Goal: Use online tool/utility: Utilize a website feature to perform a specific function

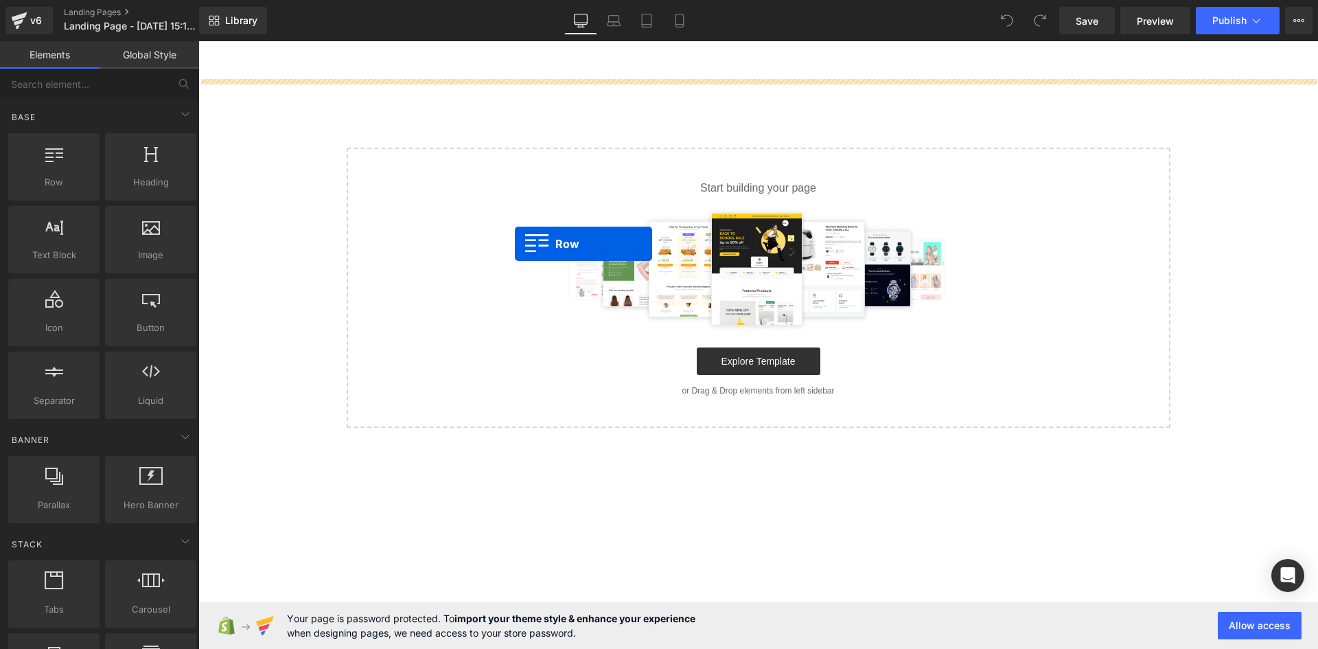
drag, startPoint x: 246, startPoint y: 226, endPoint x: 515, endPoint y: 244, distance: 269.0
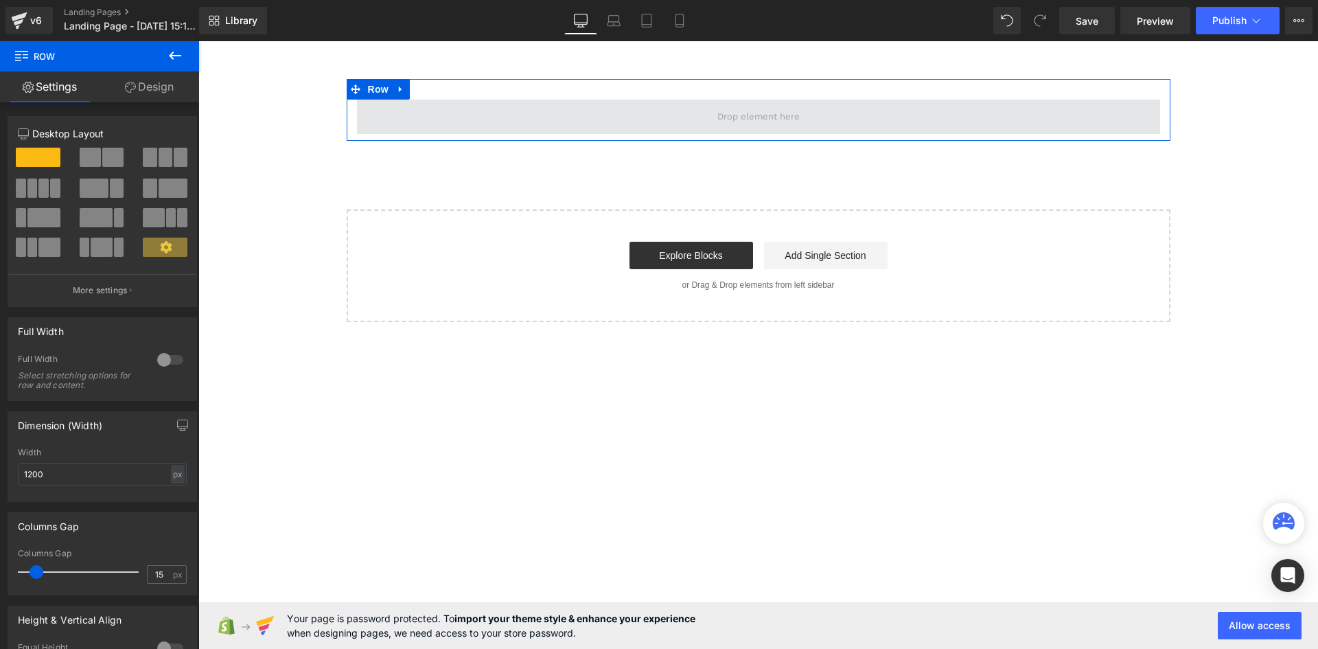
click at [546, 120] on span at bounding box center [758, 117] width 803 height 34
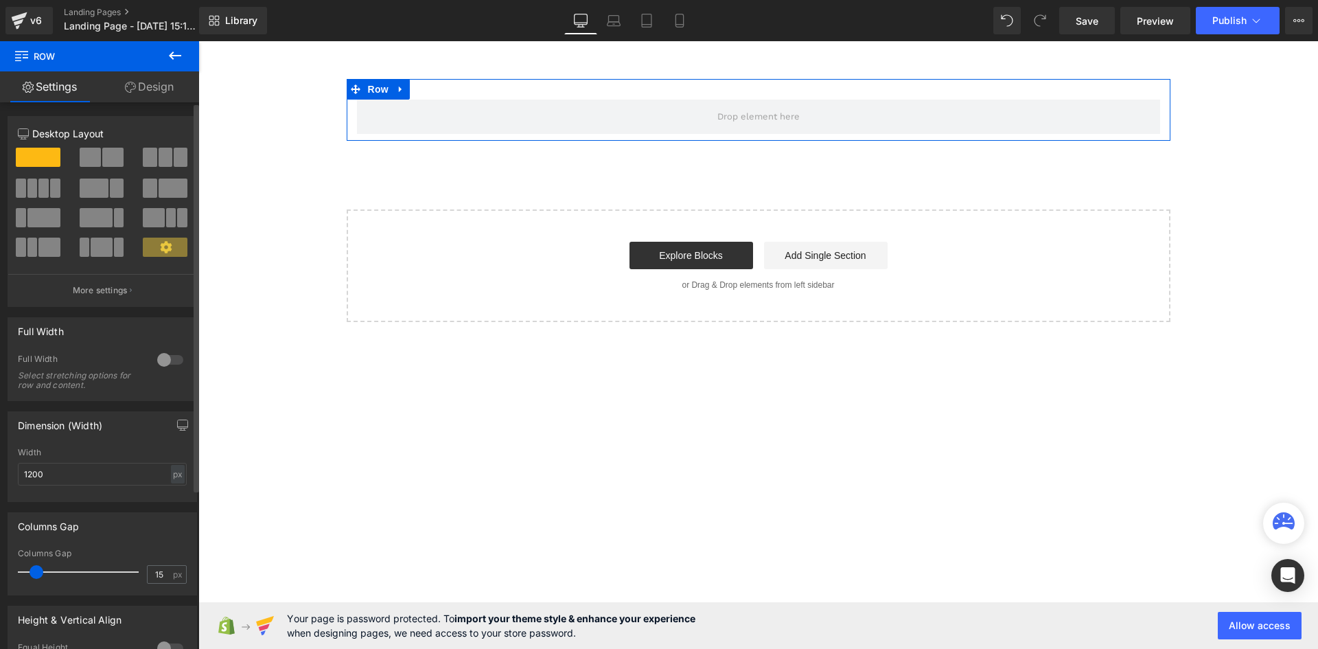
click at [167, 360] on div at bounding box center [170, 360] width 33 height 22
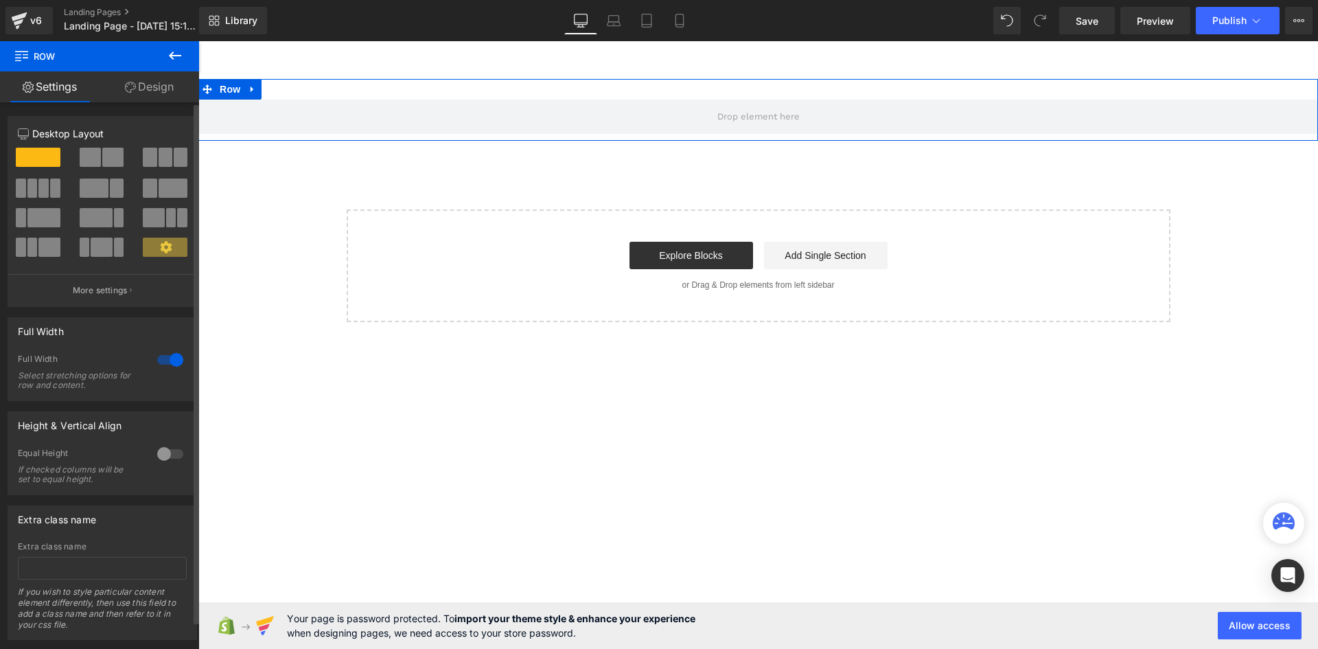
click at [167, 360] on div at bounding box center [170, 360] width 33 height 22
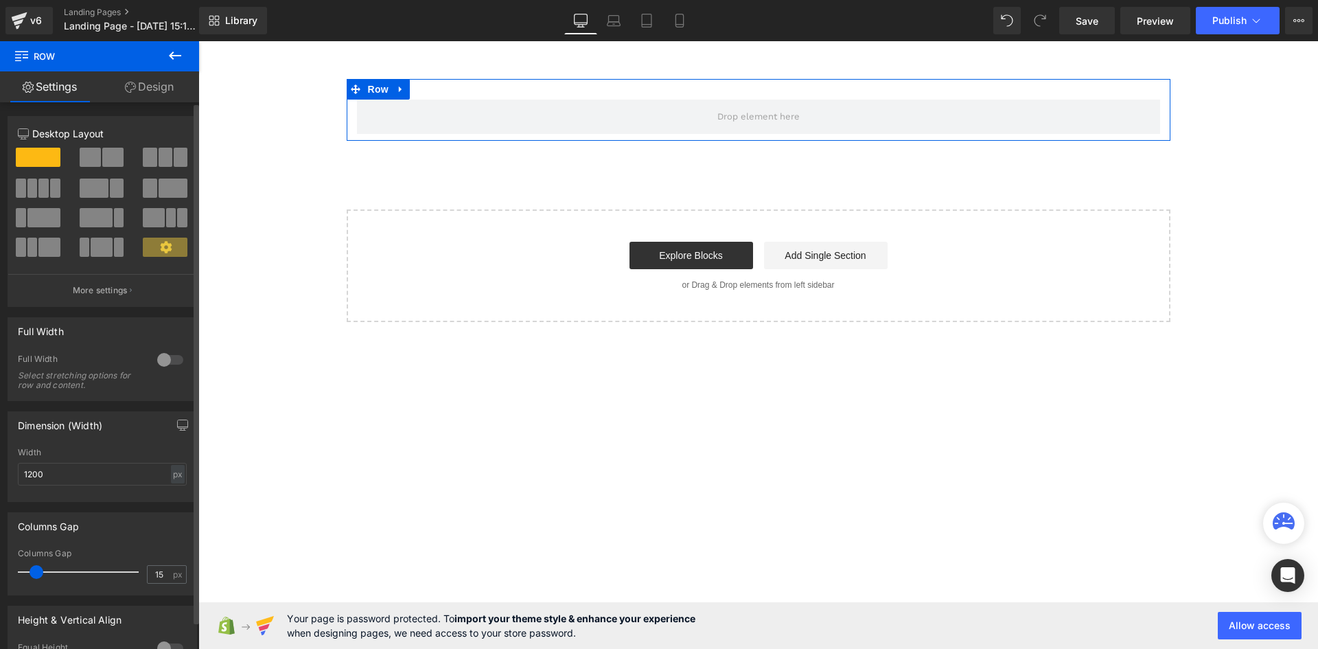
click at [167, 360] on div at bounding box center [170, 360] width 33 height 22
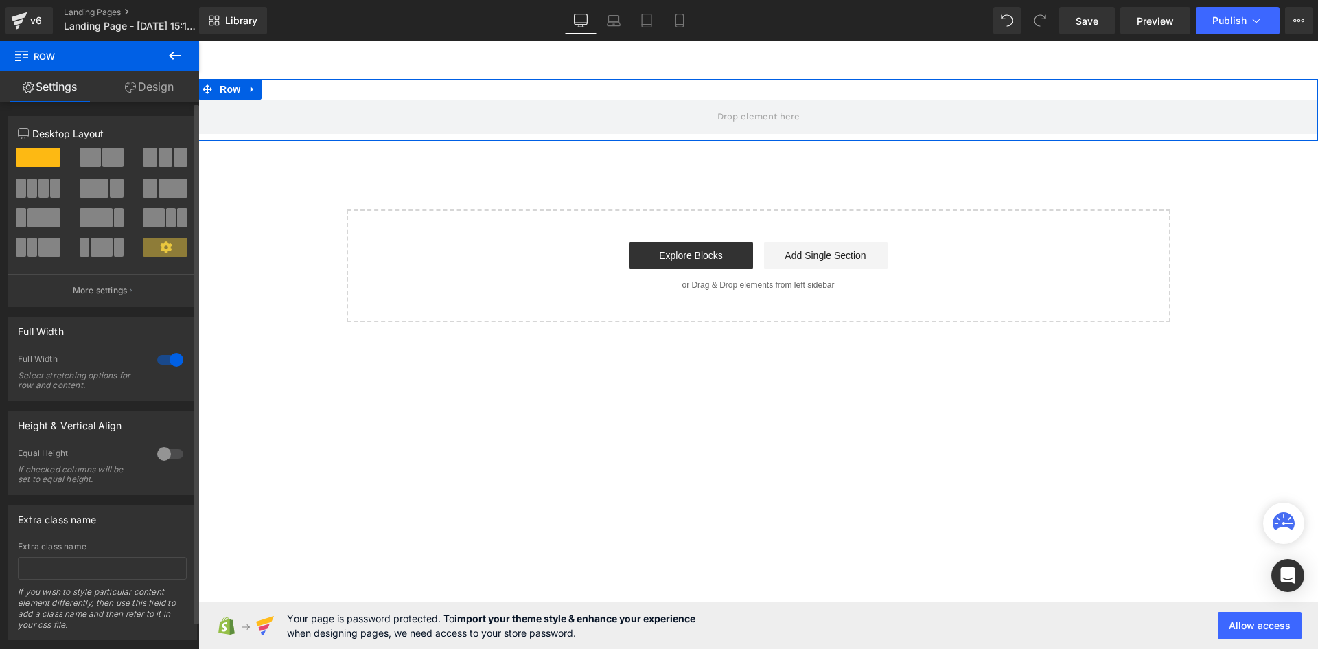
click at [161, 456] on div at bounding box center [170, 454] width 33 height 22
click at [163, 359] on div at bounding box center [170, 360] width 33 height 22
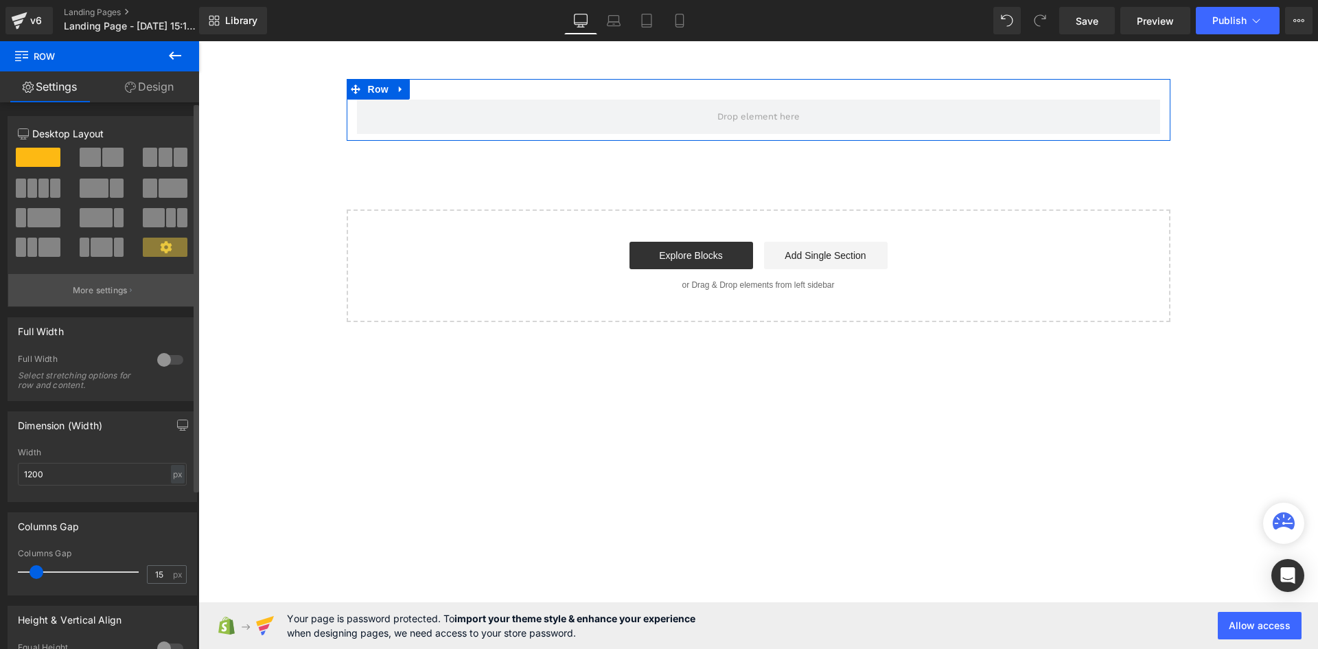
click at [119, 296] on p "More settings" at bounding box center [100, 290] width 55 height 12
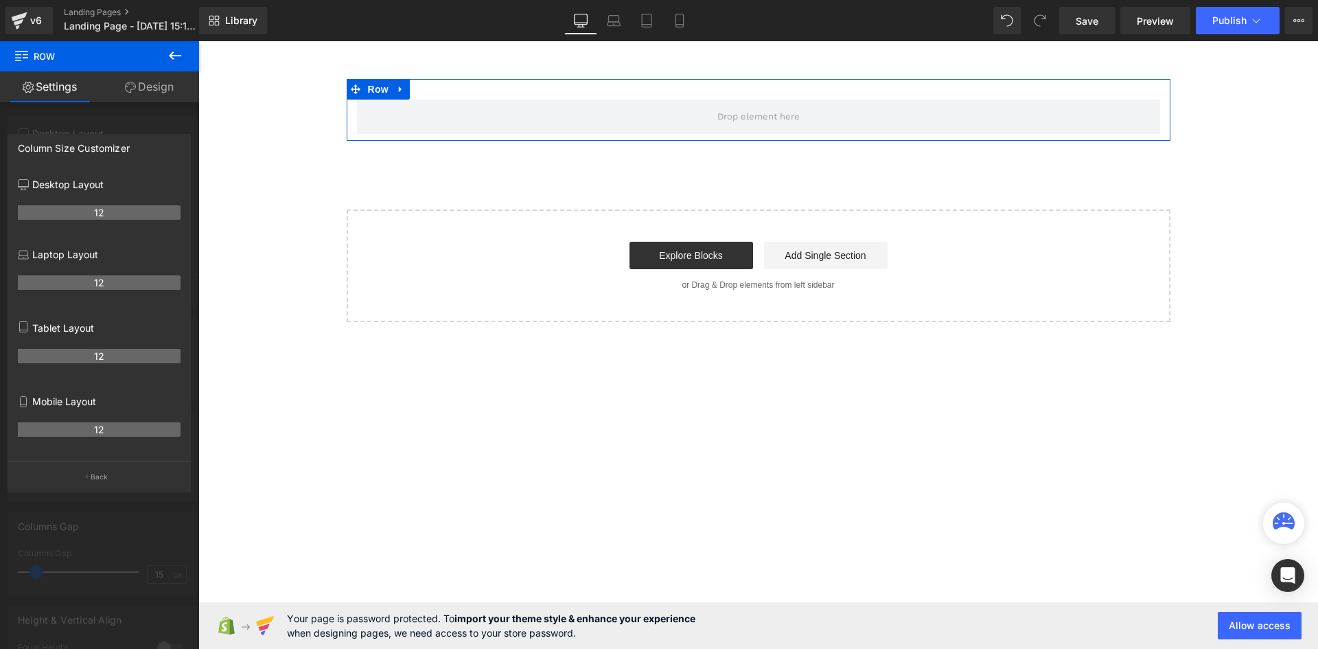
click at [50, 124] on div at bounding box center [99, 348] width 199 height 614
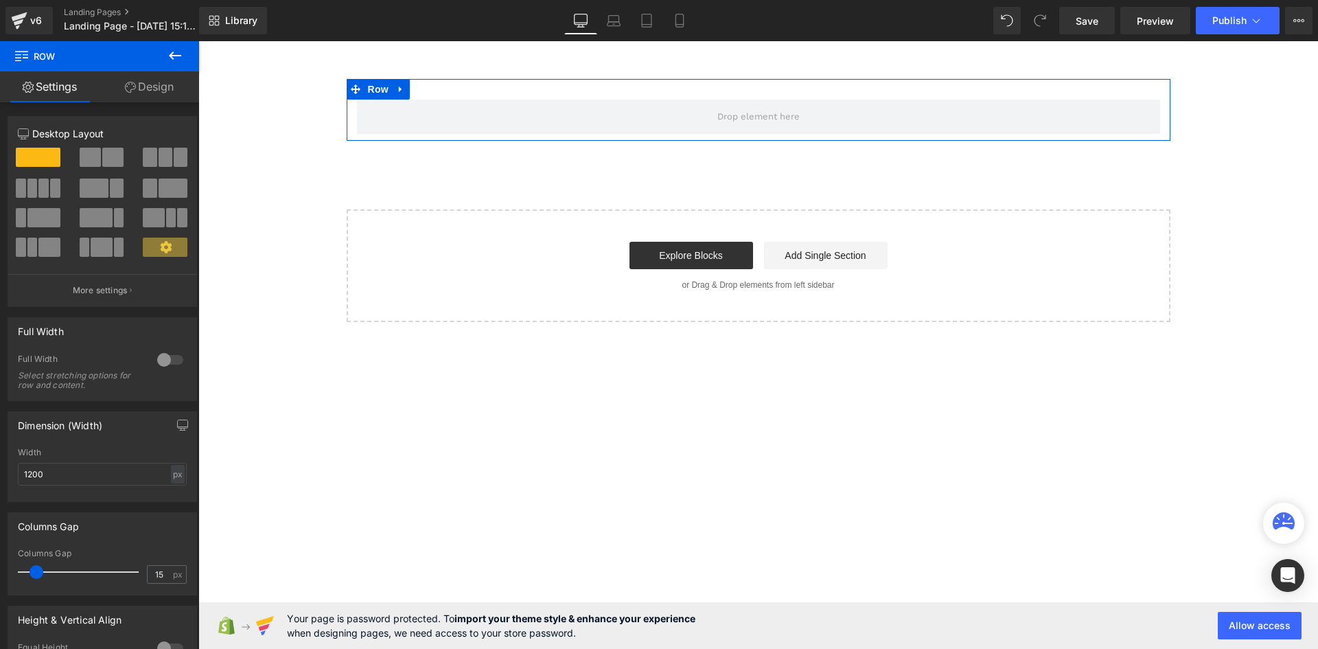
click at [153, 92] on link "Design" at bounding box center [150, 86] width 100 height 31
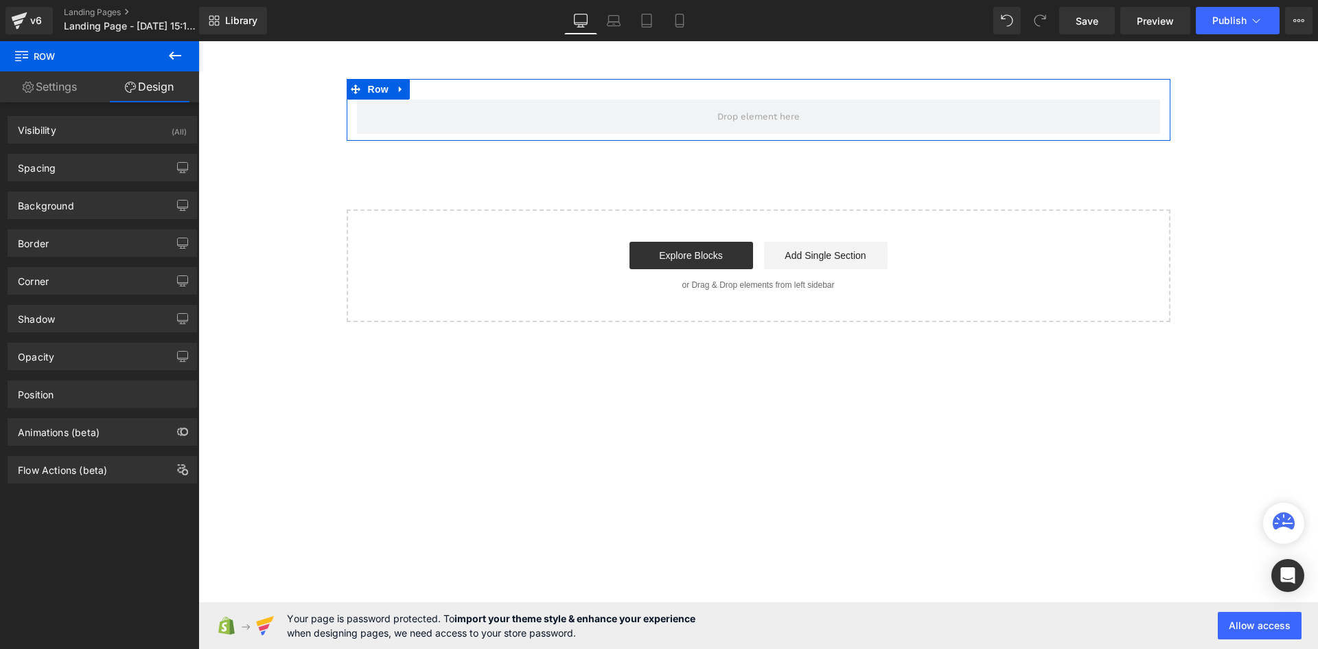
click at [58, 86] on link "Settings" at bounding box center [50, 86] width 100 height 31
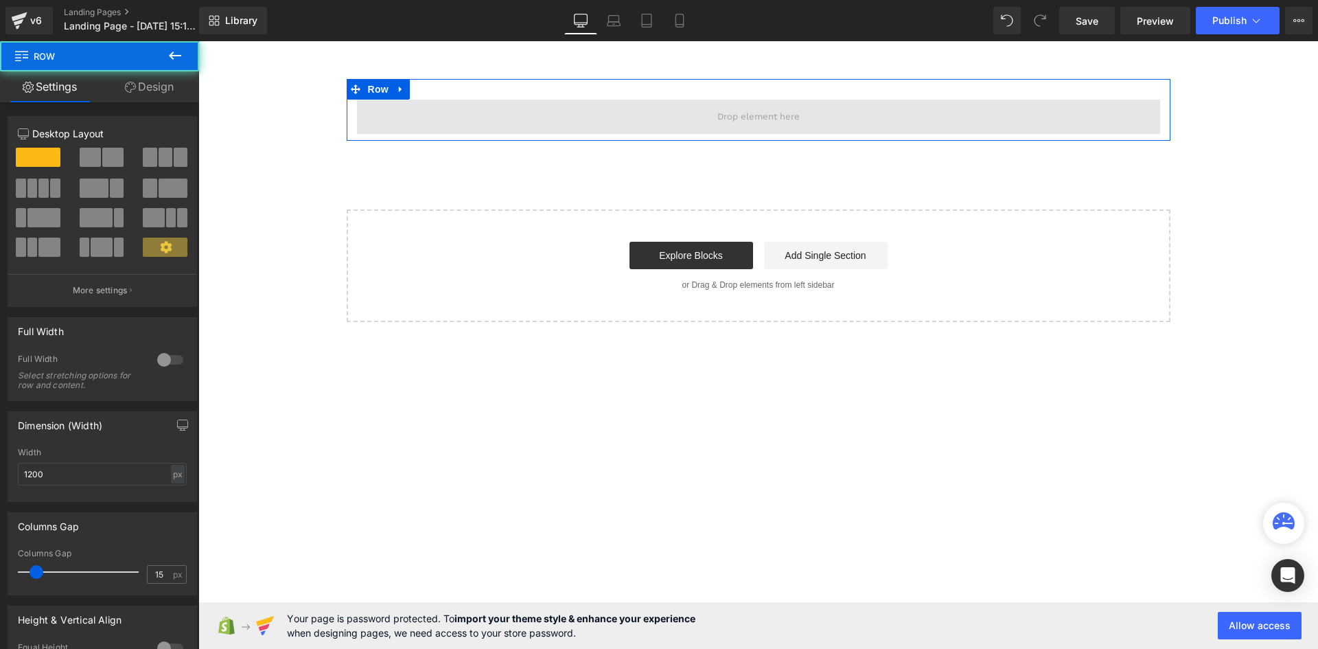
click at [375, 114] on span at bounding box center [758, 117] width 803 height 34
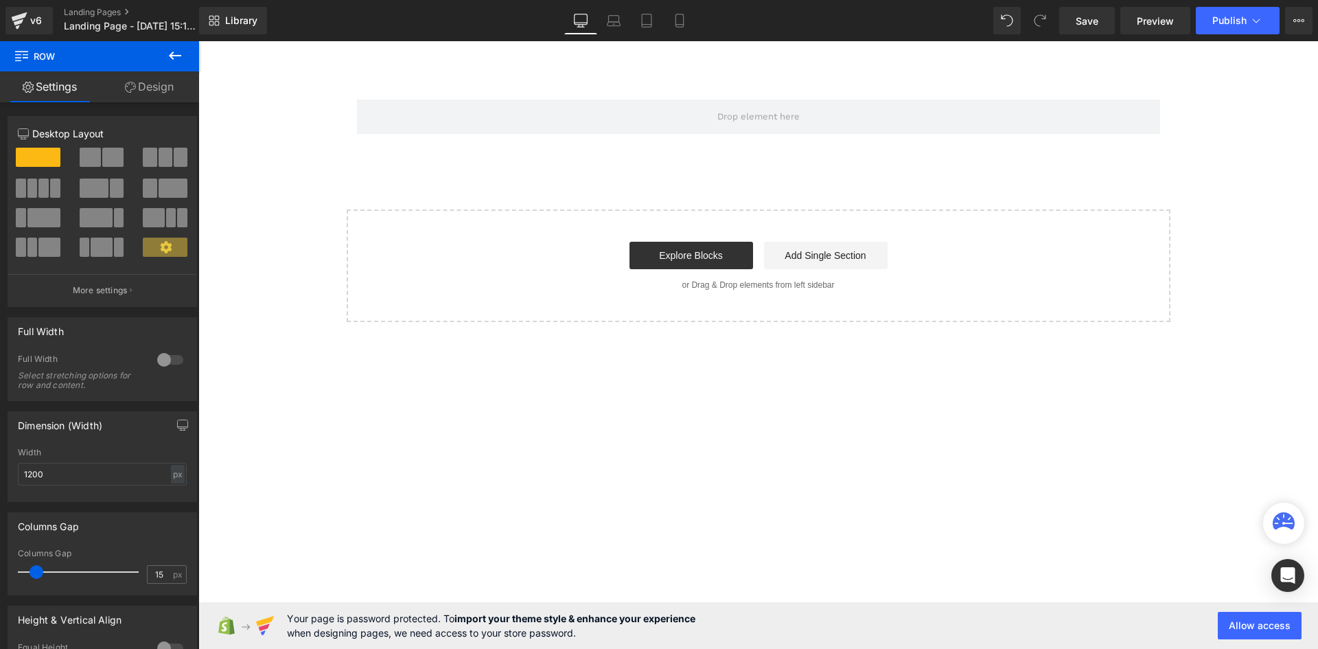
click at [125, 54] on span "Row" at bounding box center [82, 56] width 137 height 30
click at [164, 60] on button at bounding box center [175, 56] width 48 height 30
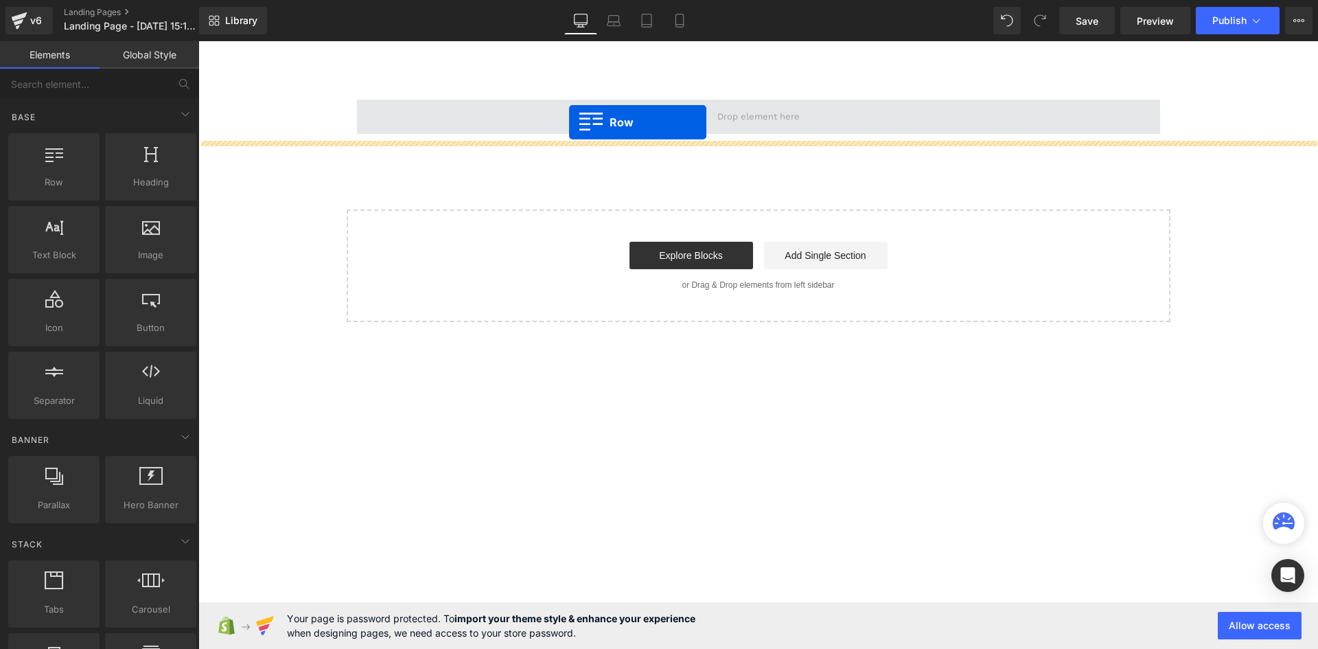
drag, startPoint x: 267, startPoint y: 230, endPoint x: 569, endPoint y: 122, distance: 320.7
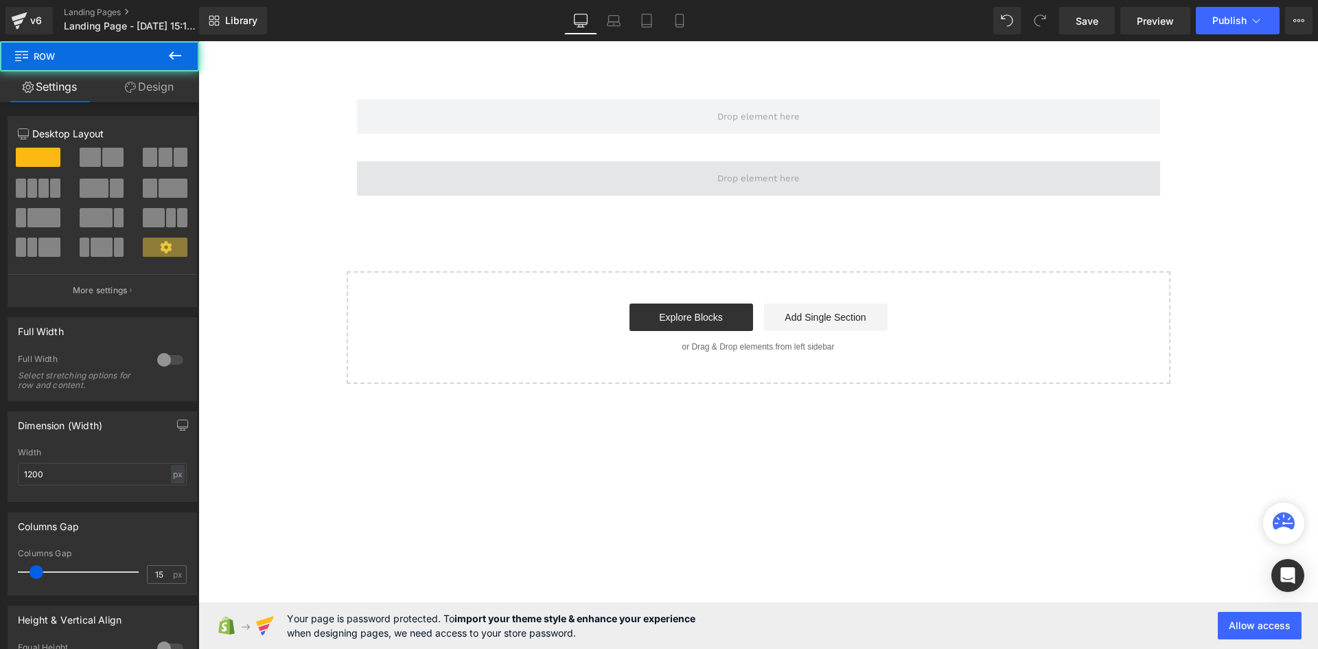
click at [551, 183] on span at bounding box center [758, 178] width 803 height 34
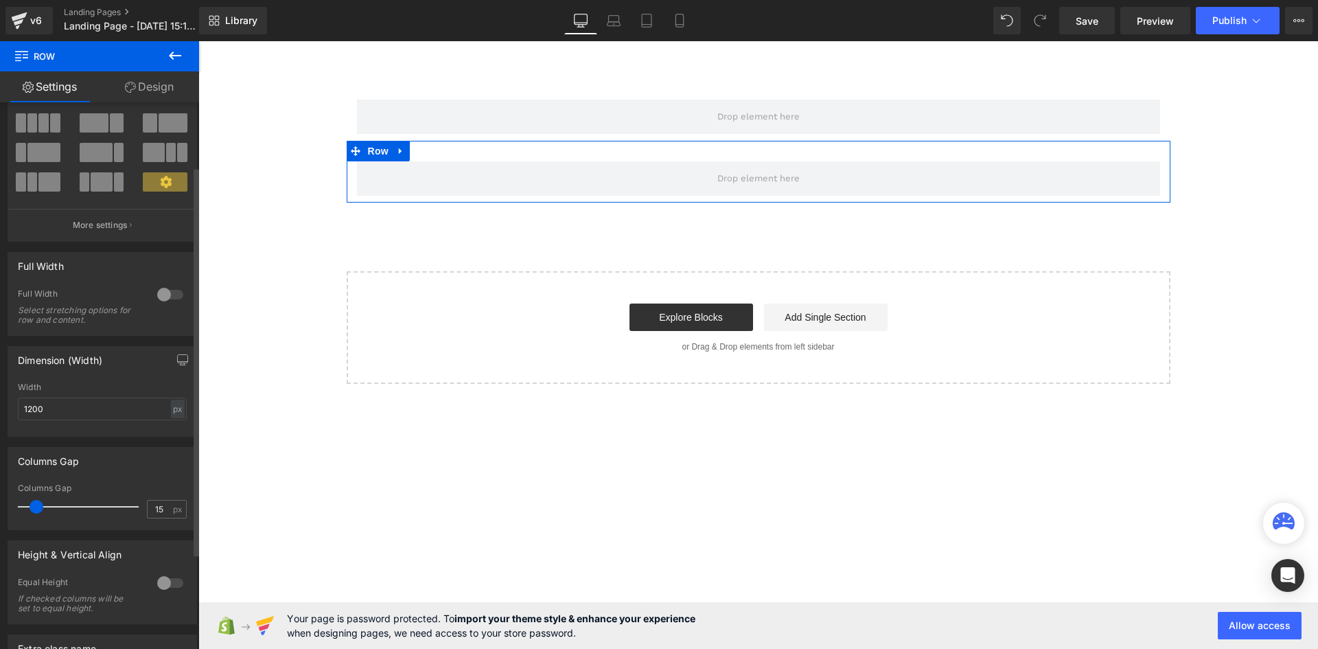
scroll to position [137, 0]
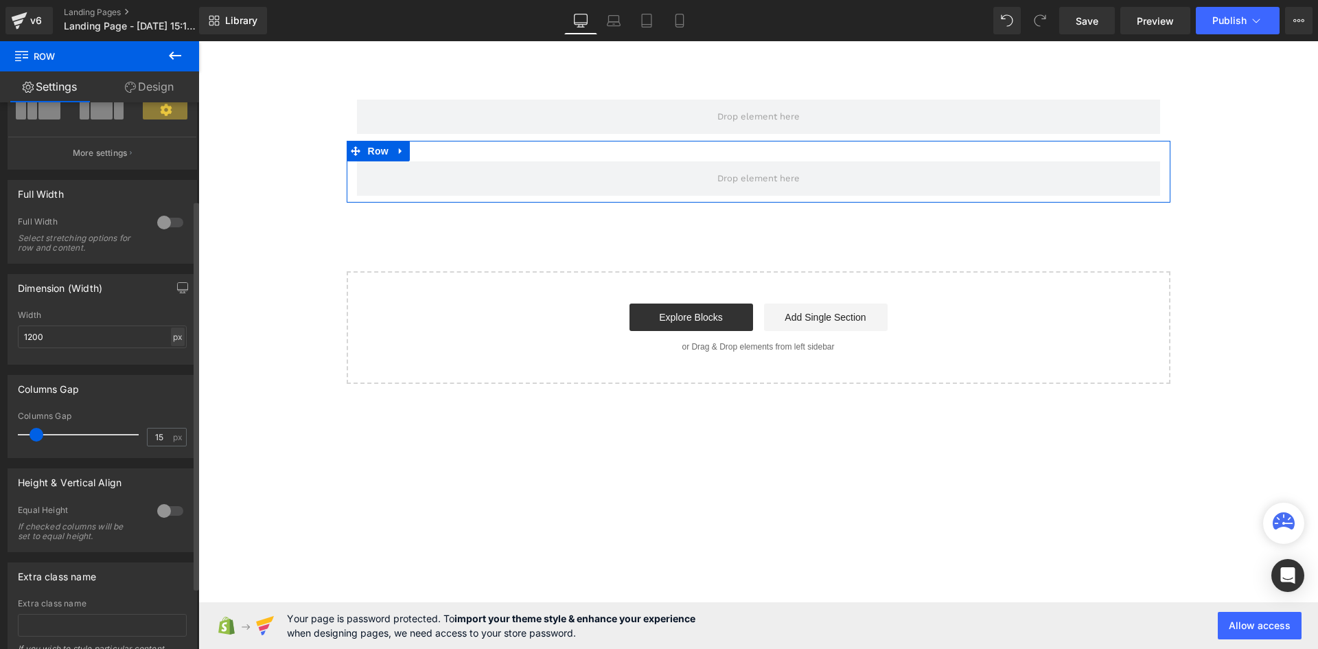
click at [174, 333] on div "px" at bounding box center [178, 336] width 14 height 19
click at [182, 292] on icon "button" at bounding box center [182, 287] width 11 height 11
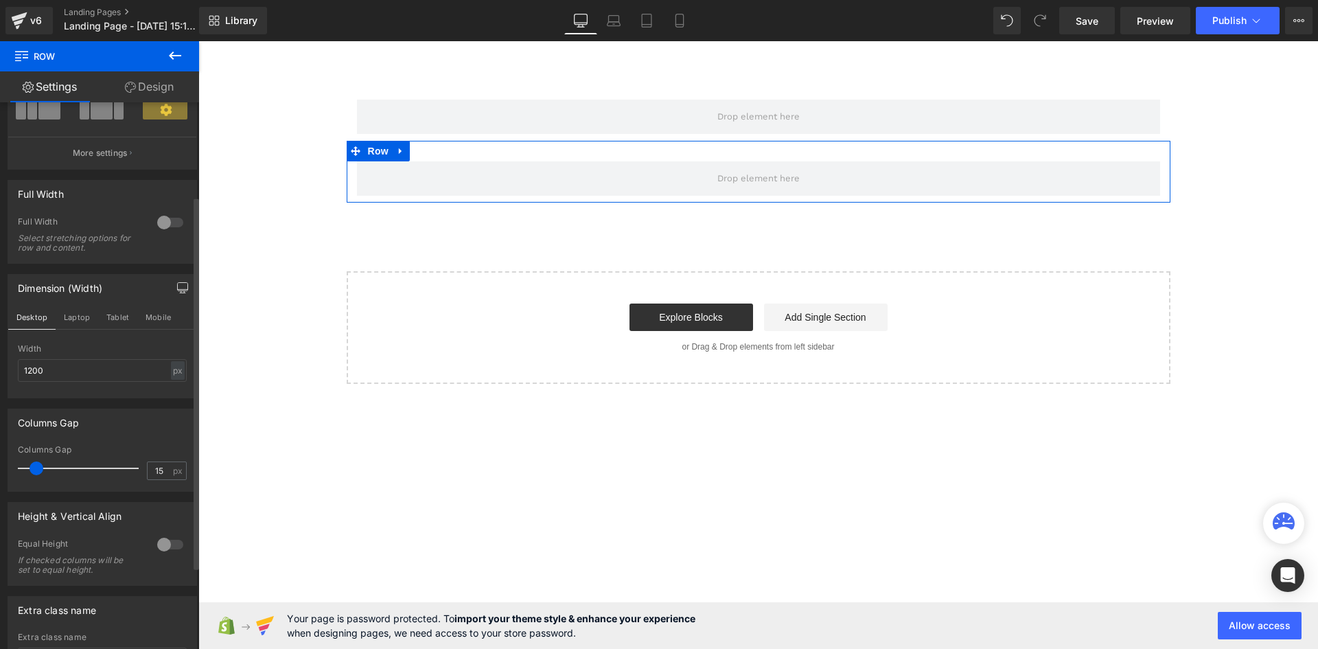
click at [182, 292] on icon "button" at bounding box center [182, 287] width 11 height 11
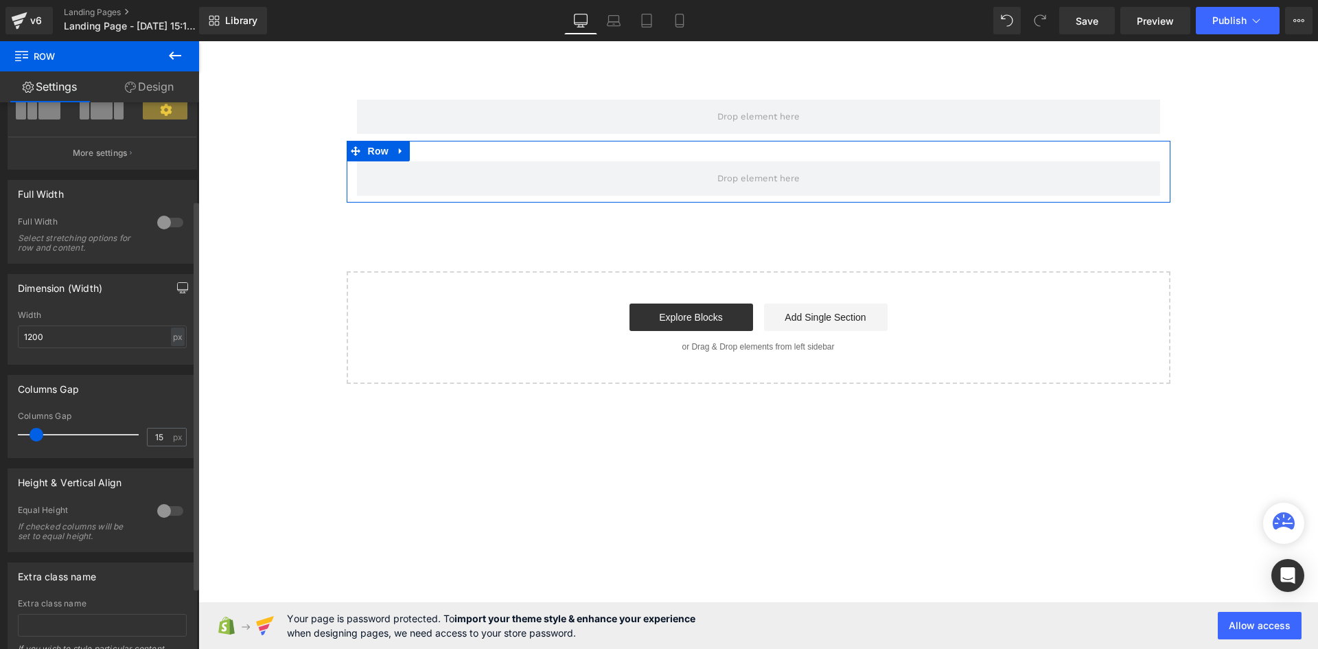
click at [185, 288] on button "button" at bounding box center [183, 288] width 22 height 26
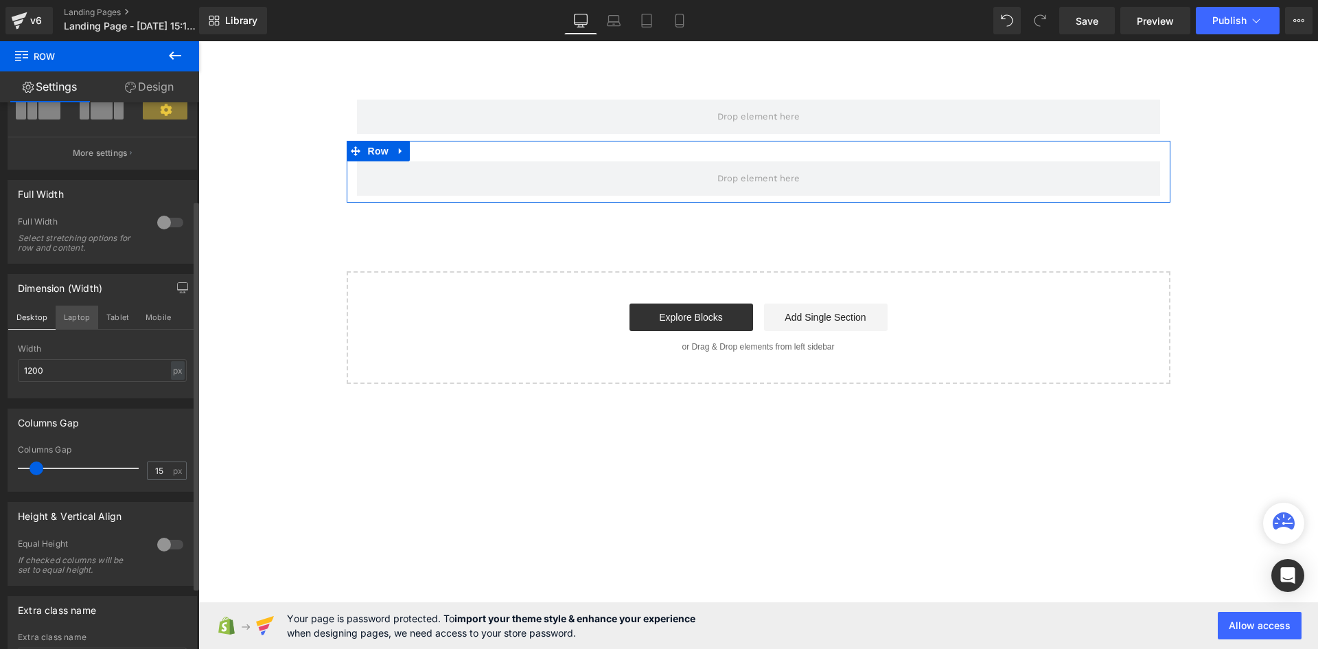
click at [80, 314] on button "Laptop" at bounding box center [77, 316] width 43 height 23
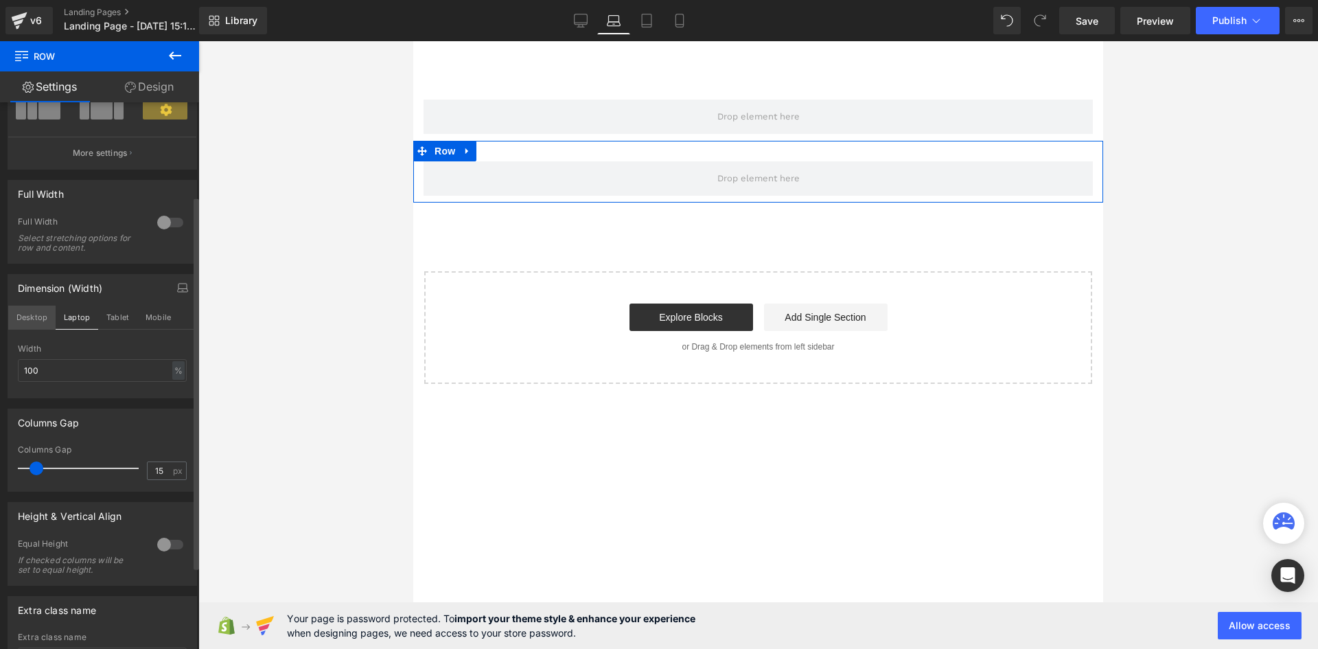
click at [38, 317] on button "Desktop" at bounding box center [31, 316] width 47 height 23
type input "1200"
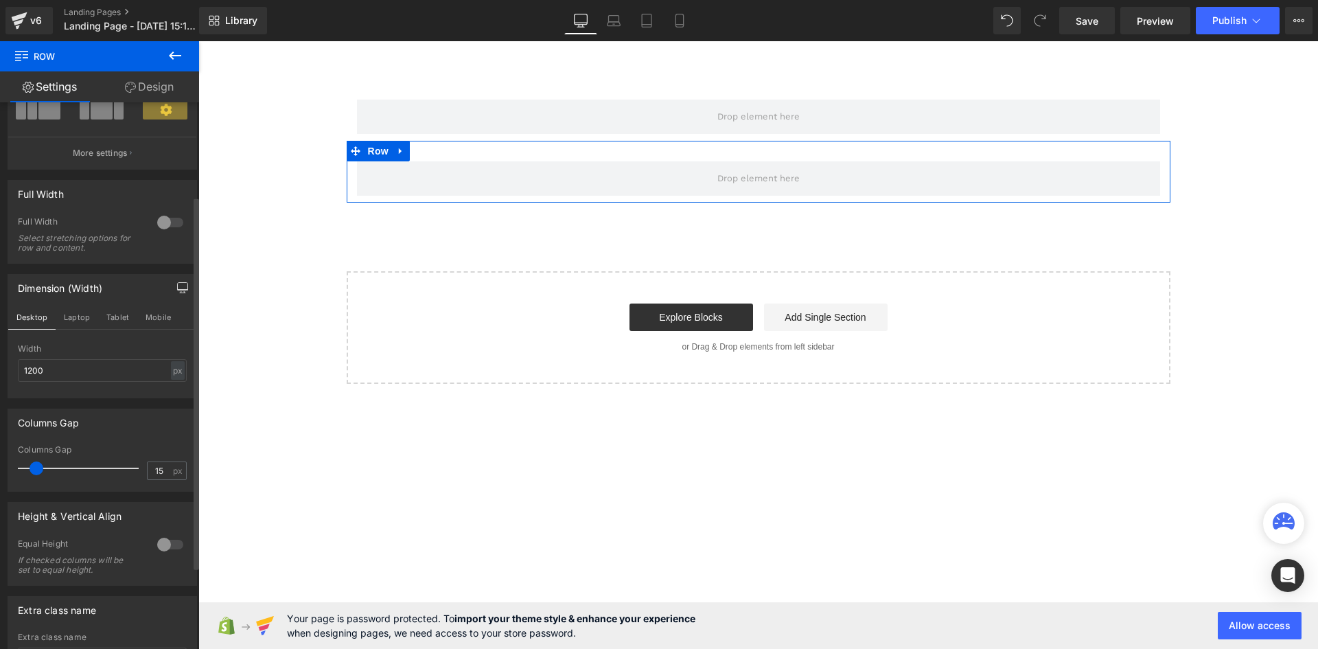
click at [177, 285] on icon "button" at bounding box center [182, 287] width 11 height 11
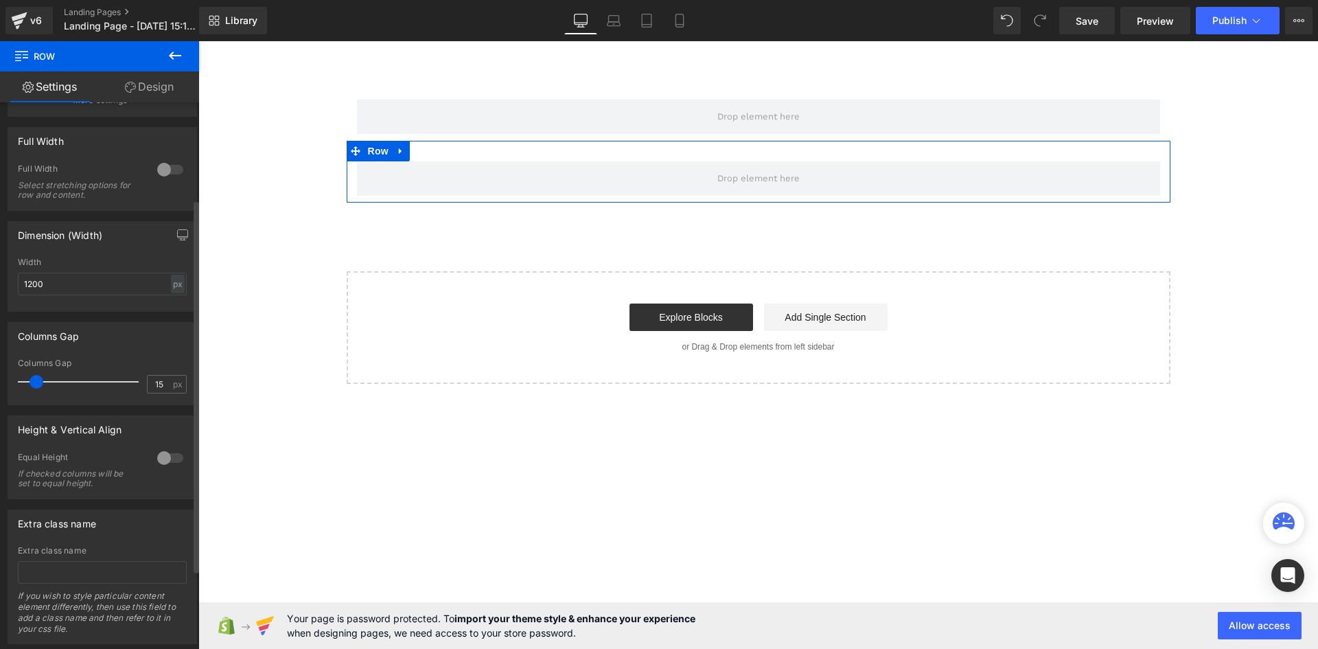
scroll to position [224, 0]
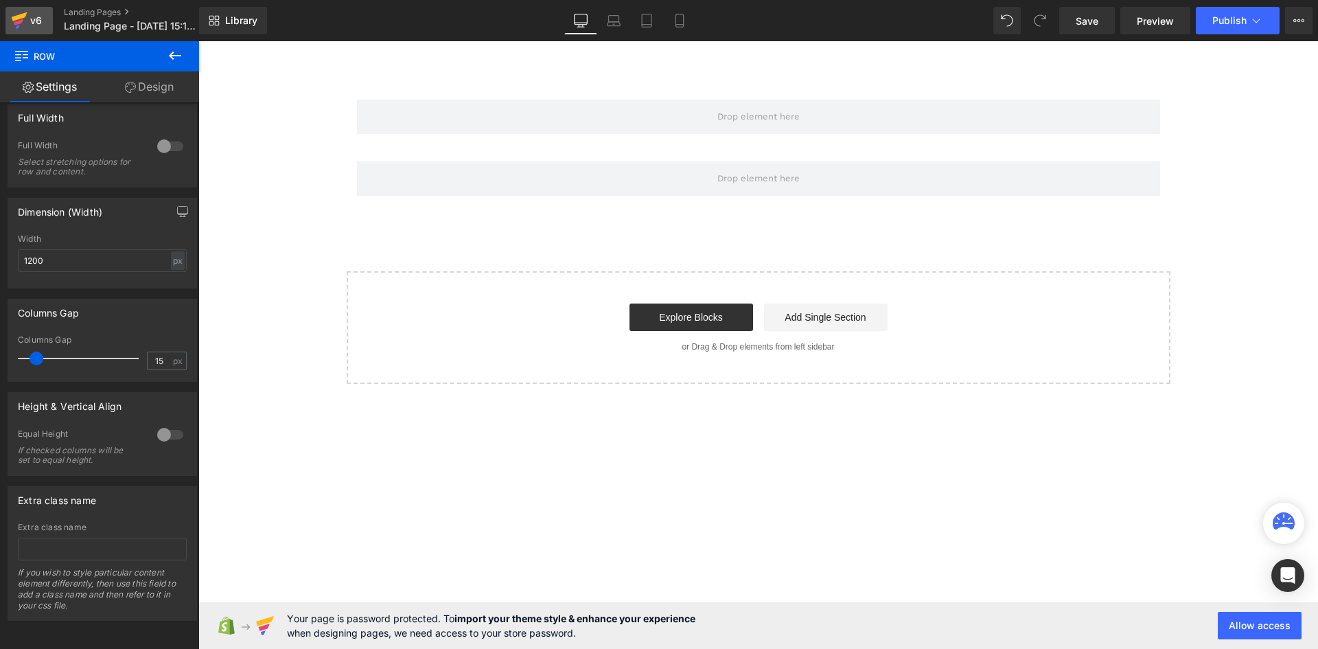
click at [31, 24] on div "v6" at bounding box center [35, 21] width 17 height 18
